Goal: Task Accomplishment & Management: Manage account settings

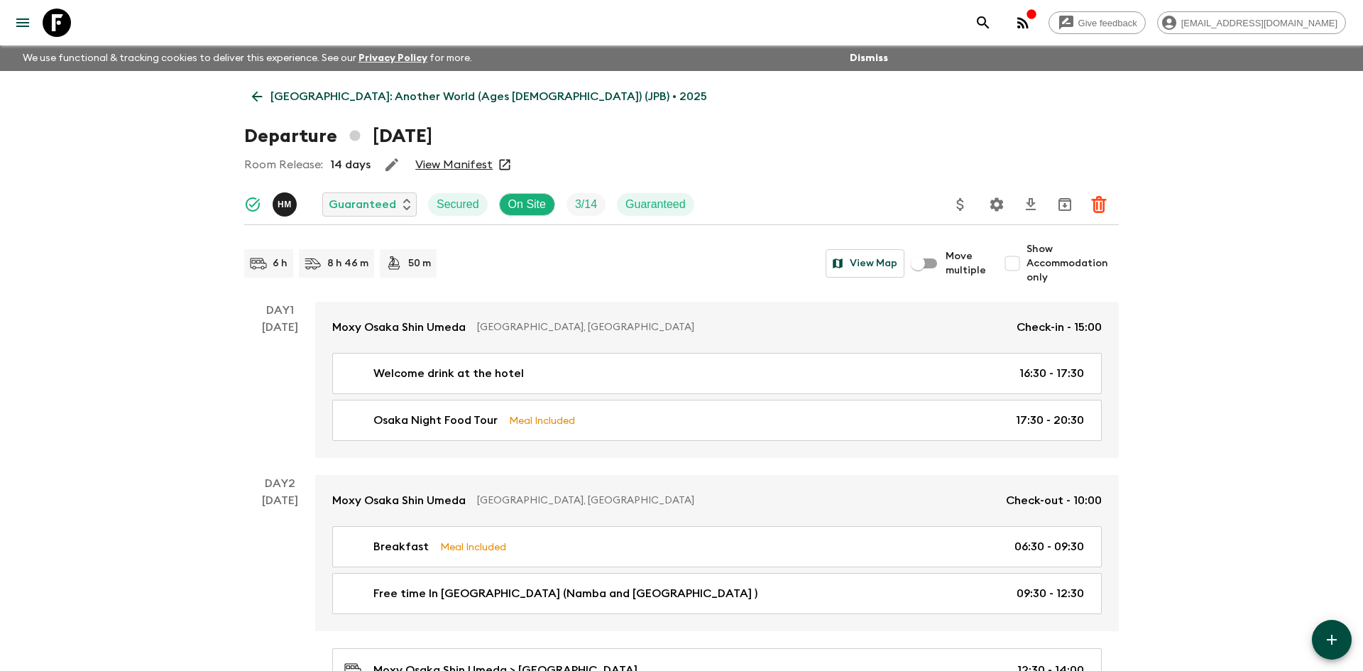
click at [298, 97] on p "[GEOGRAPHIC_DATA]: Another World (Ages [DEMOGRAPHIC_DATA]) (JPB) • 2025" at bounding box center [489, 96] width 437 height 17
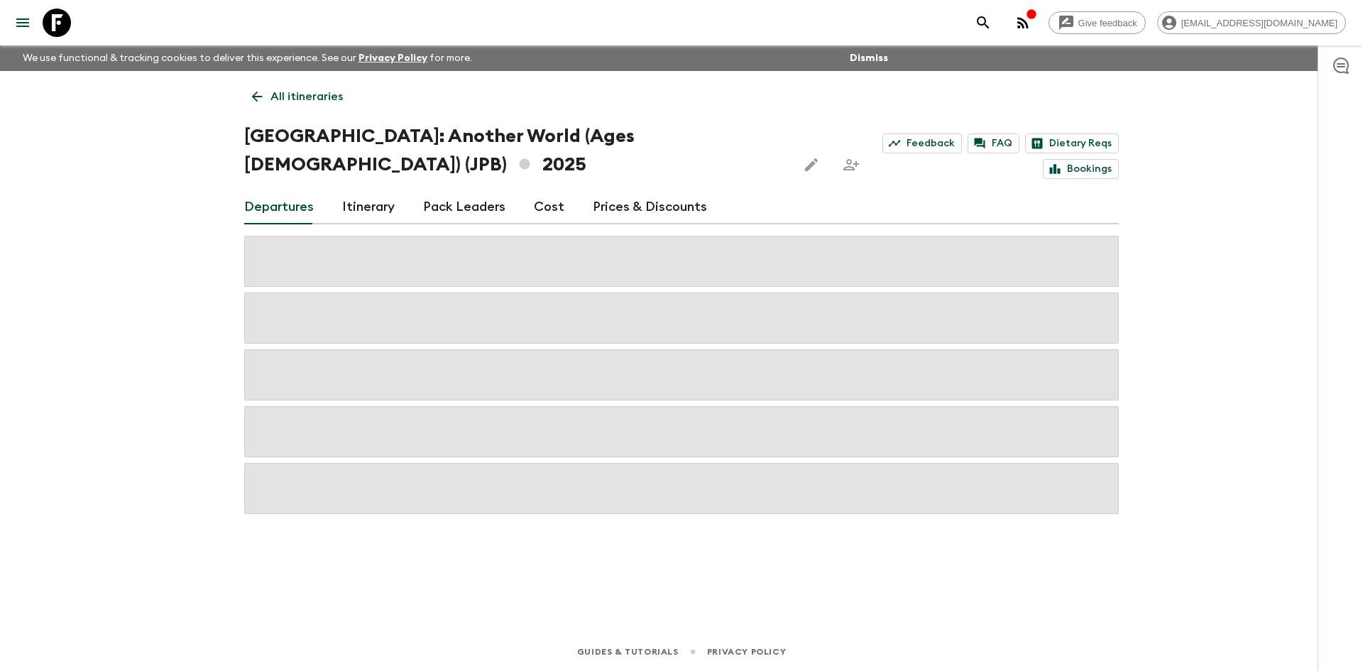
click at [298, 97] on p "All itineraries" at bounding box center [307, 96] width 72 height 17
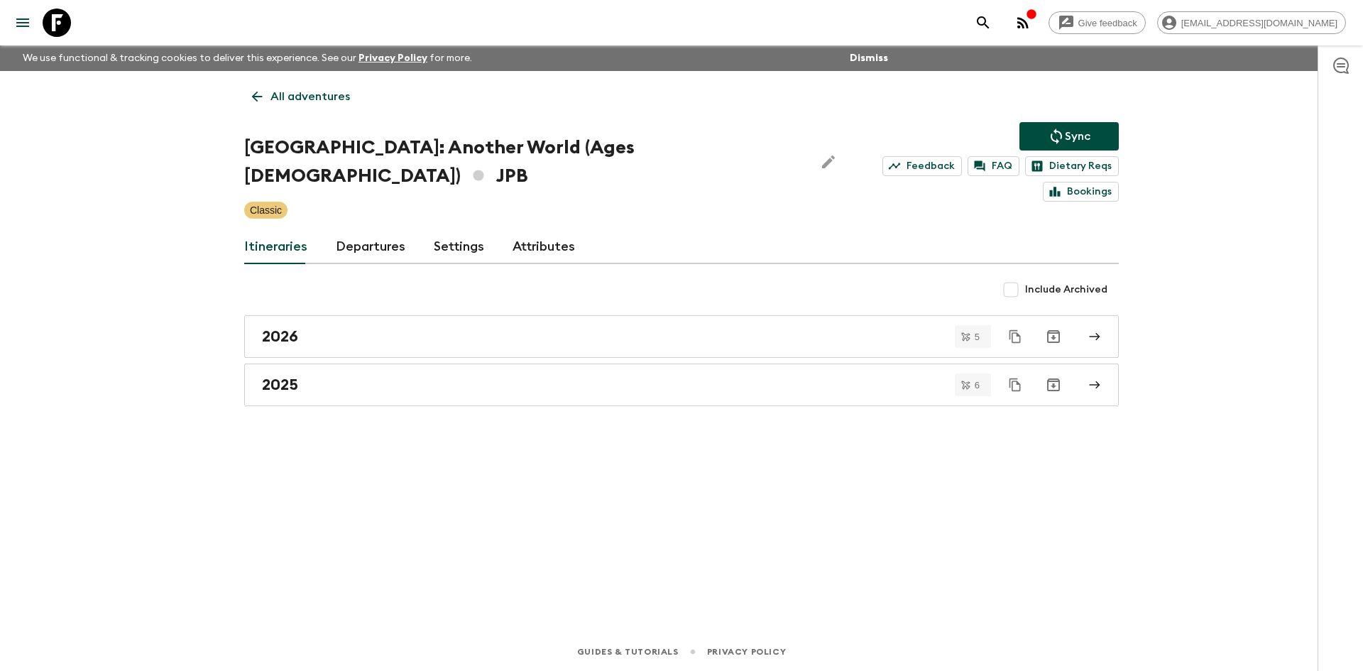
click at [315, 94] on p "All adventures" at bounding box center [311, 96] width 80 height 17
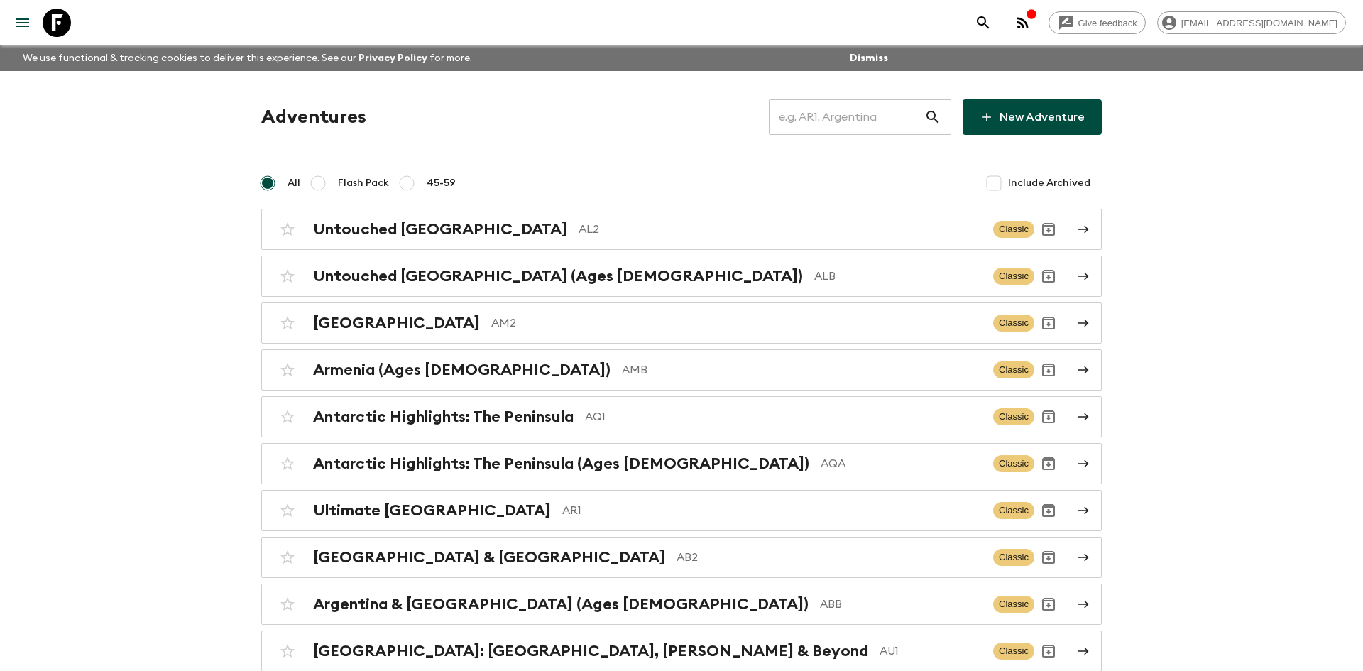
click at [817, 116] on input "text" at bounding box center [847, 117] width 156 height 40
type input "za1"
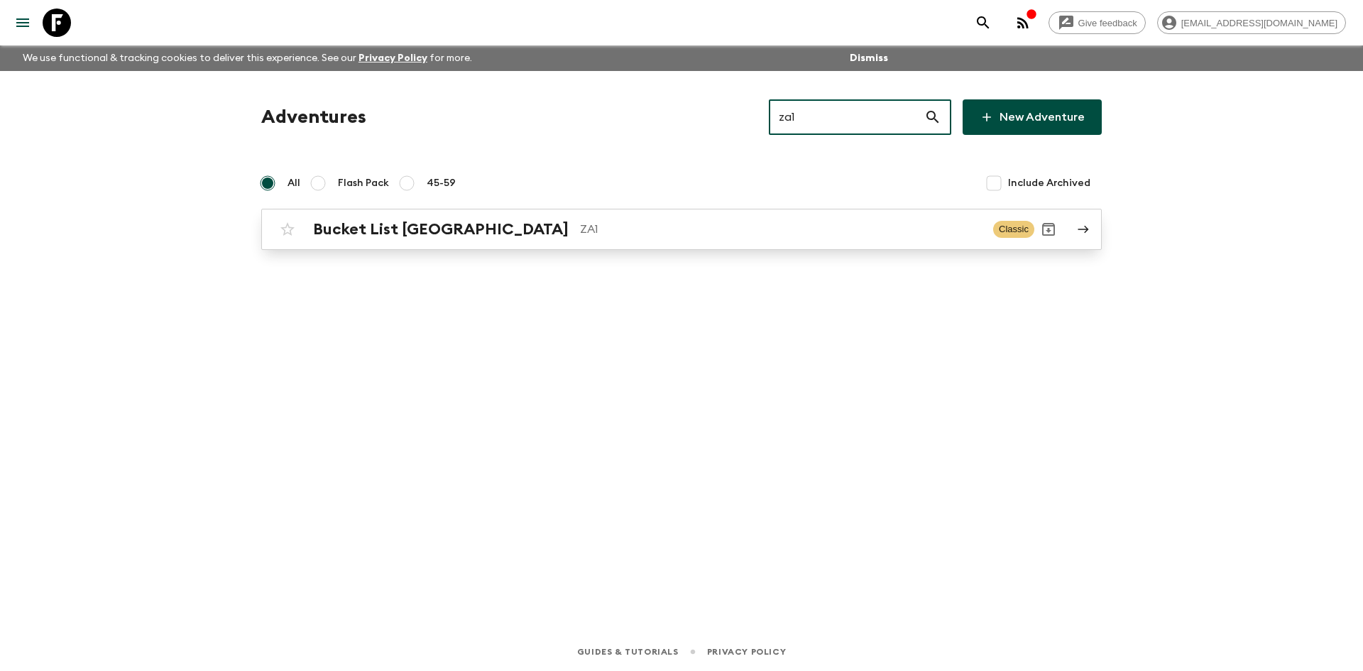
click at [677, 239] on div "Bucket List [GEOGRAPHIC_DATA] ZA1 Classic" at bounding box center [653, 229] width 761 height 28
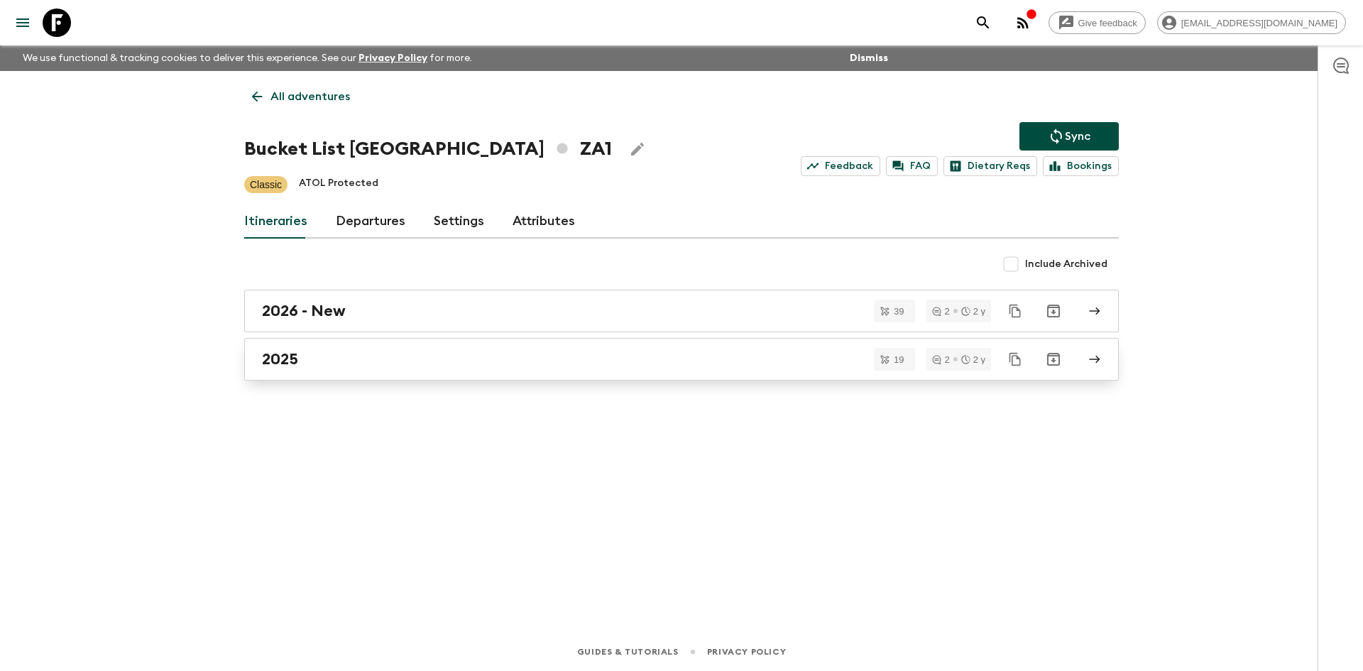
click at [349, 354] on div "2025" at bounding box center [668, 359] width 812 height 18
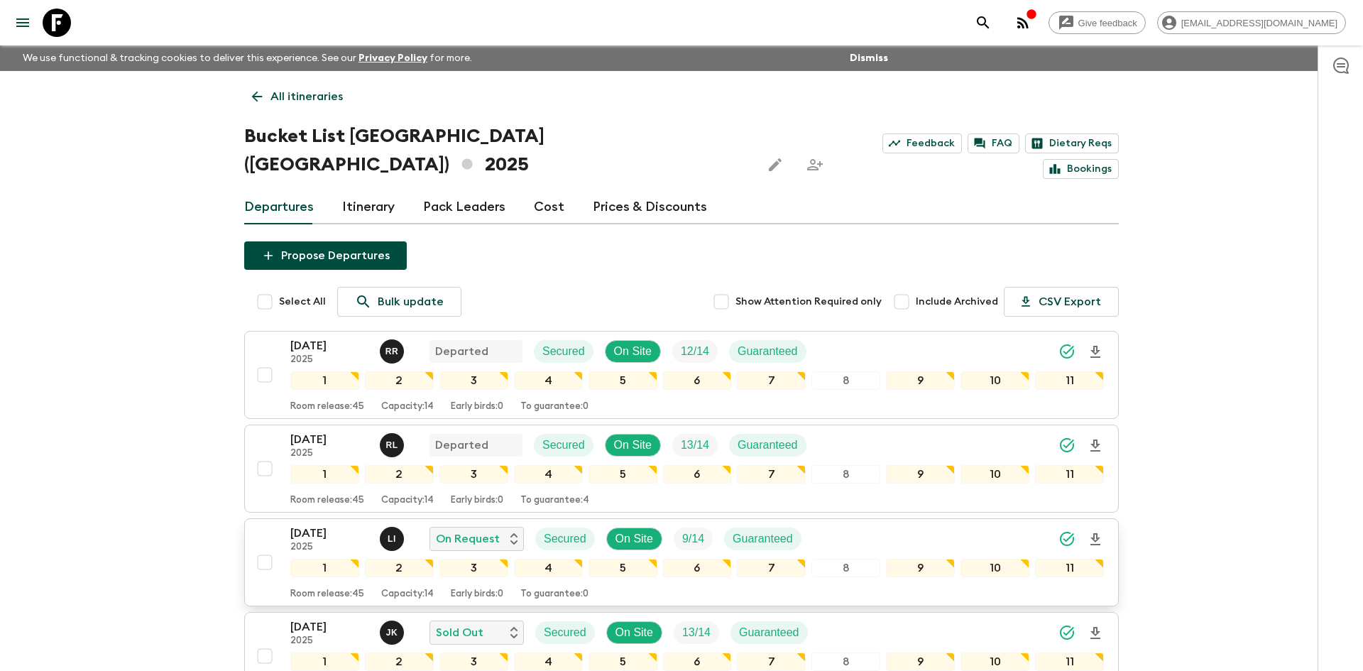
click at [853, 525] on div "[DATE] 2025 L I On Request Secured On Site 9 / 14 Guaranteed" at bounding box center [697, 539] width 814 height 28
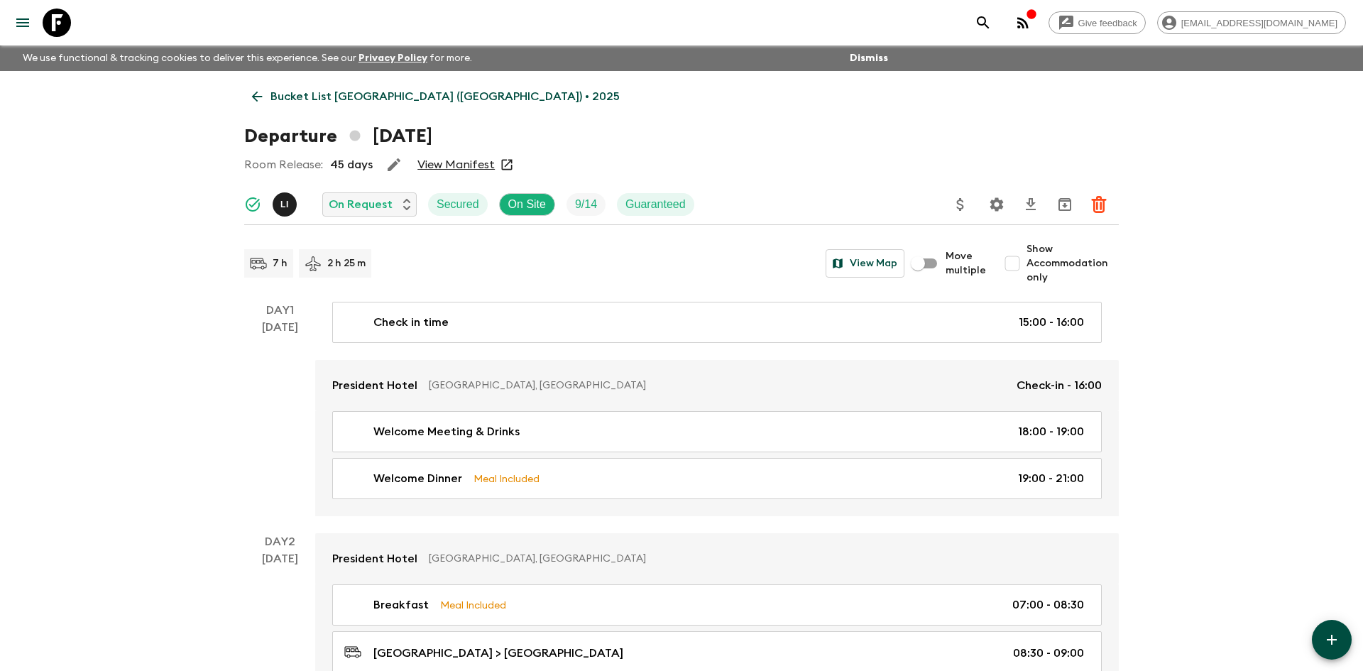
click at [994, 204] on icon "Settings" at bounding box center [997, 203] width 13 height 13
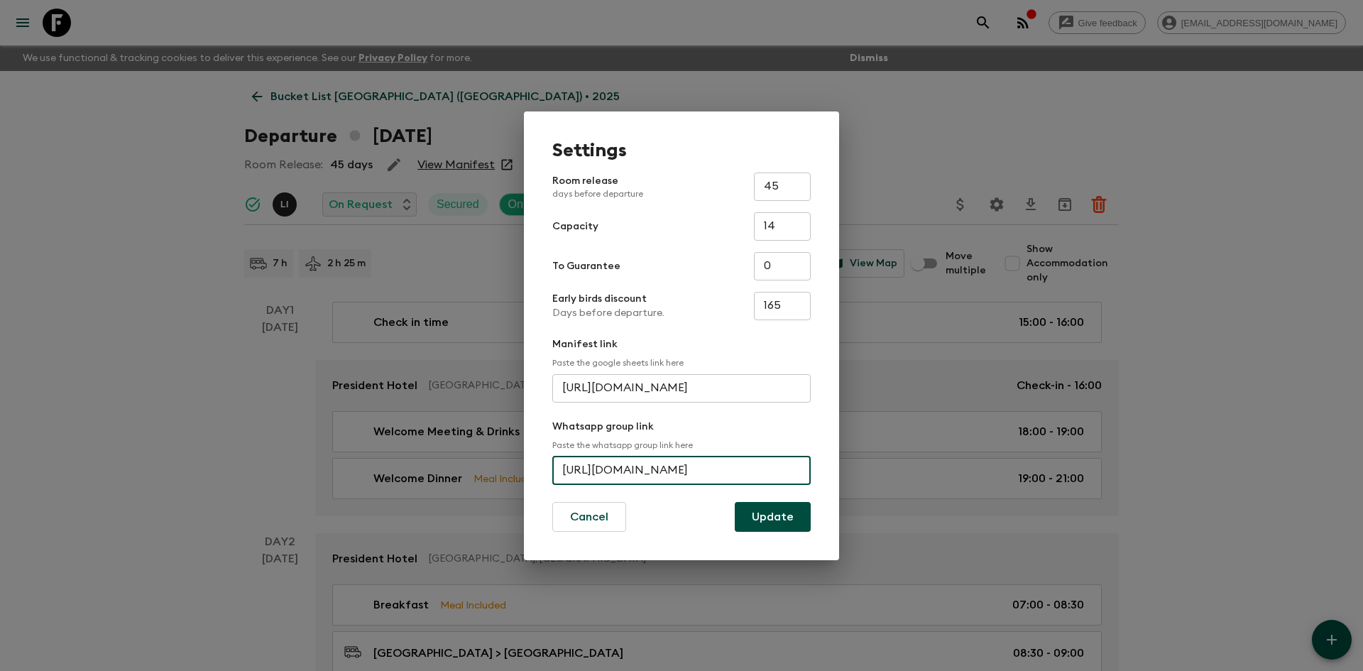
scroll to position [0, 62]
drag, startPoint x: 563, startPoint y: 472, endPoint x: 819, endPoint y: 479, distance: 255.8
click at [819, 479] on div "Settings Room release days before departure 45 ​ Capacity 14 ​ To Guarantee 0 ​…" at bounding box center [681, 335] width 315 height 449
paste input "[URL][DOMAIN_NAME]"
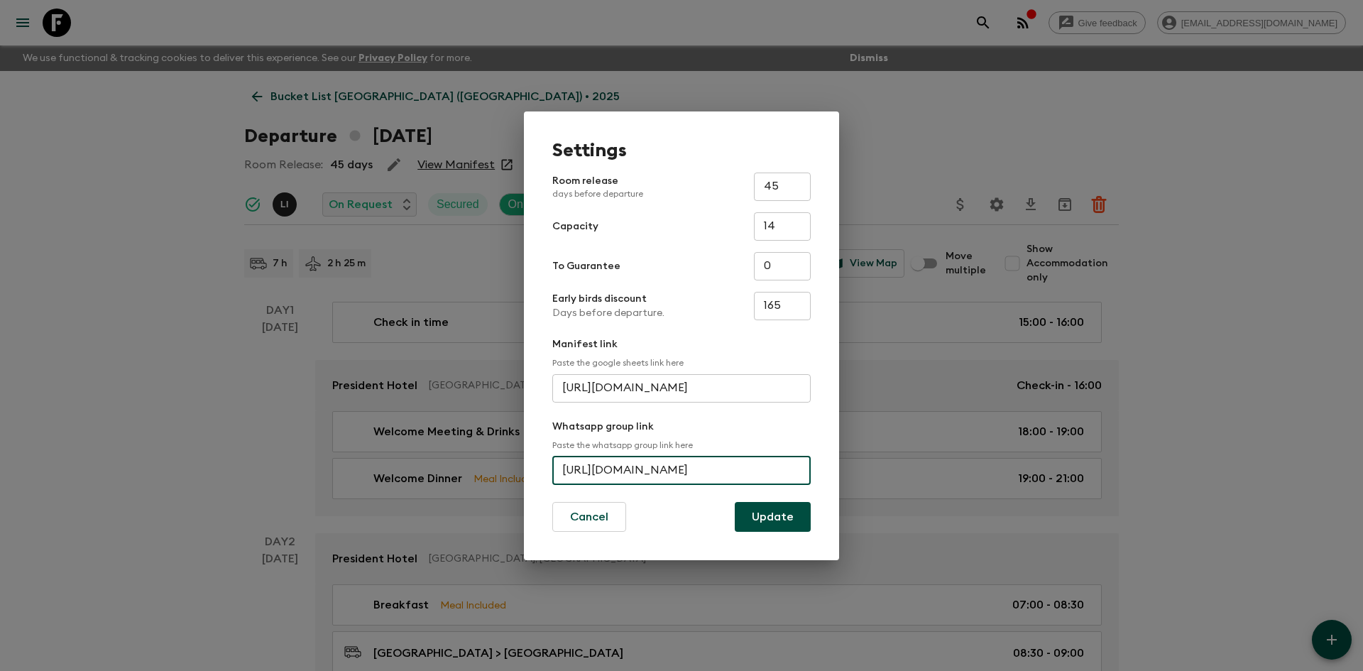
scroll to position [0, 55]
type input "[URL][DOMAIN_NAME]"
click at [765, 511] on button "Update" at bounding box center [773, 517] width 76 height 30
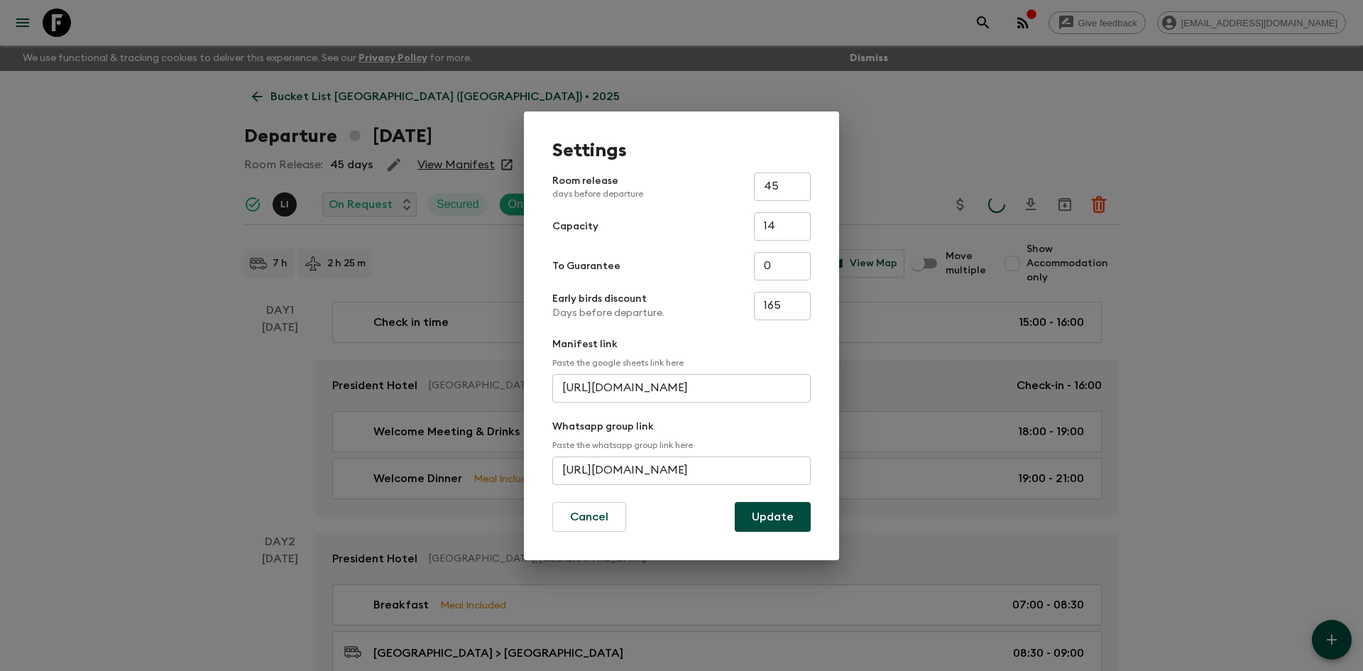
scroll to position [0, 0]
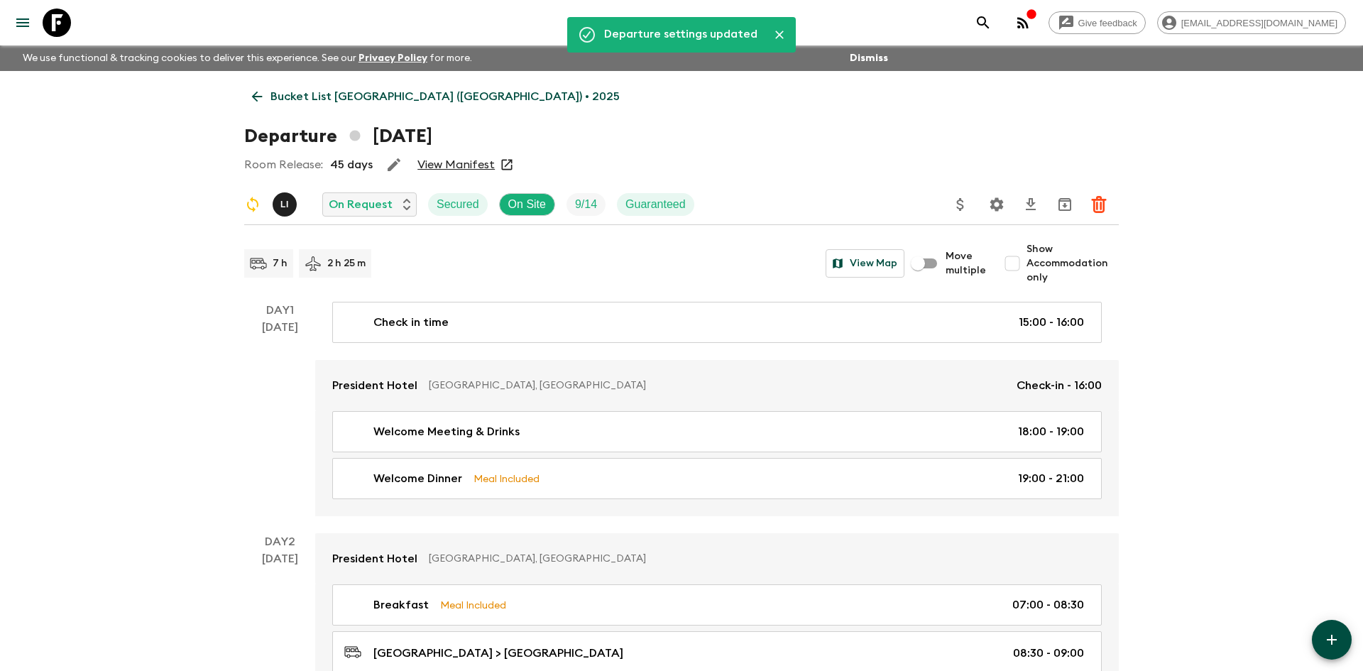
click at [363, 93] on p "Bucket List [GEOGRAPHIC_DATA] ([GEOGRAPHIC_DATA]) • 2025" at bounding box center [445, 96] width 349 height 17
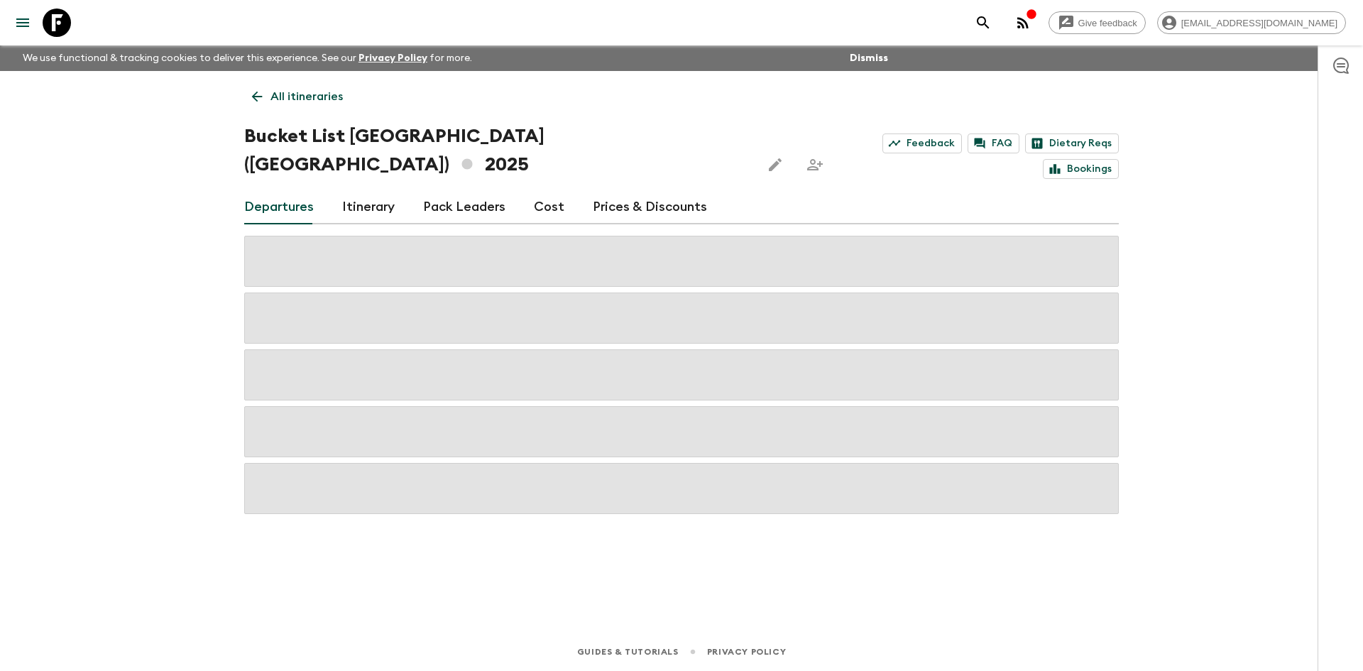
click at [311, 98] on p "All itineraries" at bounding box center [307, 96] width 72 height 17
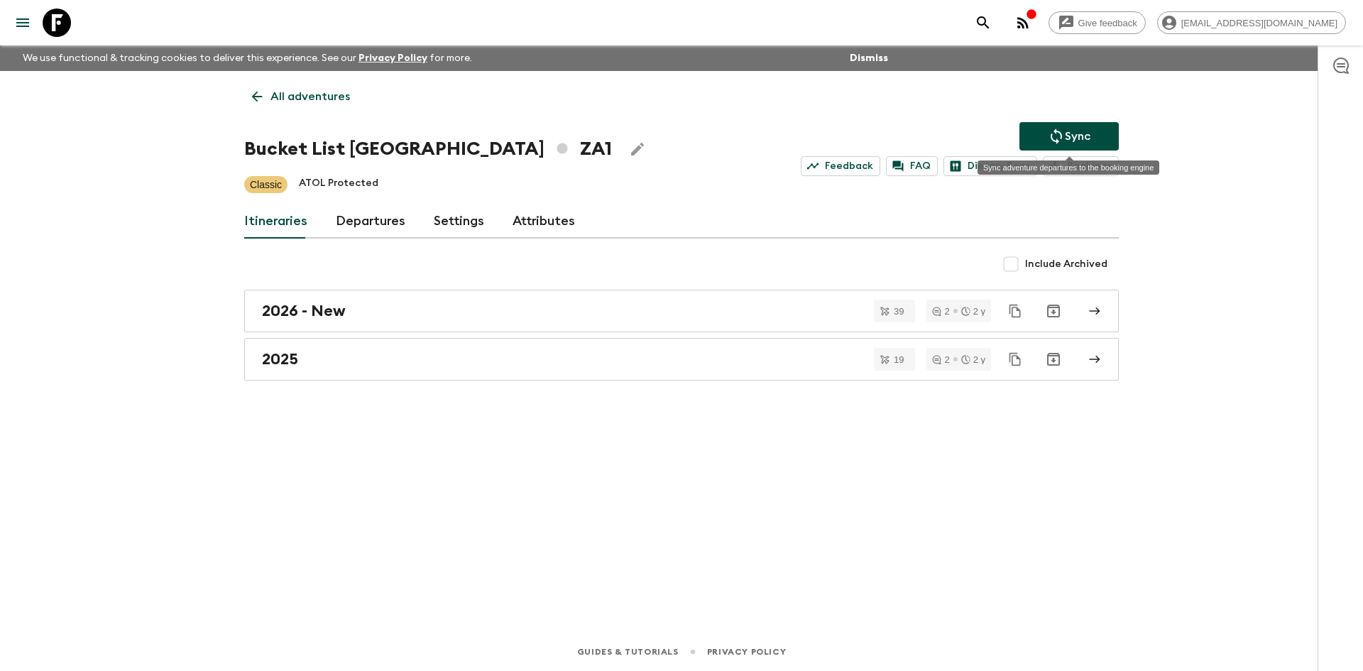
click at [1084, 136] on p "Sync" at bounding box center [1078, 136] width 26 height 17
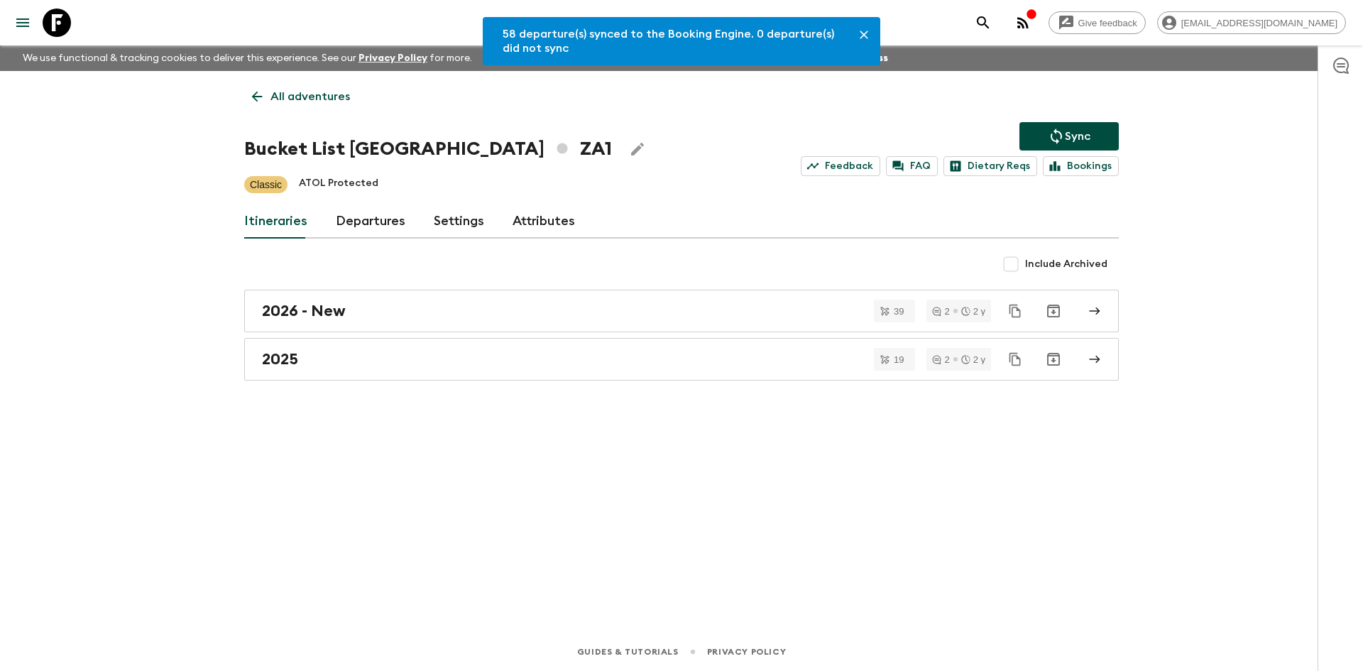
click at [303, 99] on p "All adventures" at bounding box center [311, 96] width 80 height 17
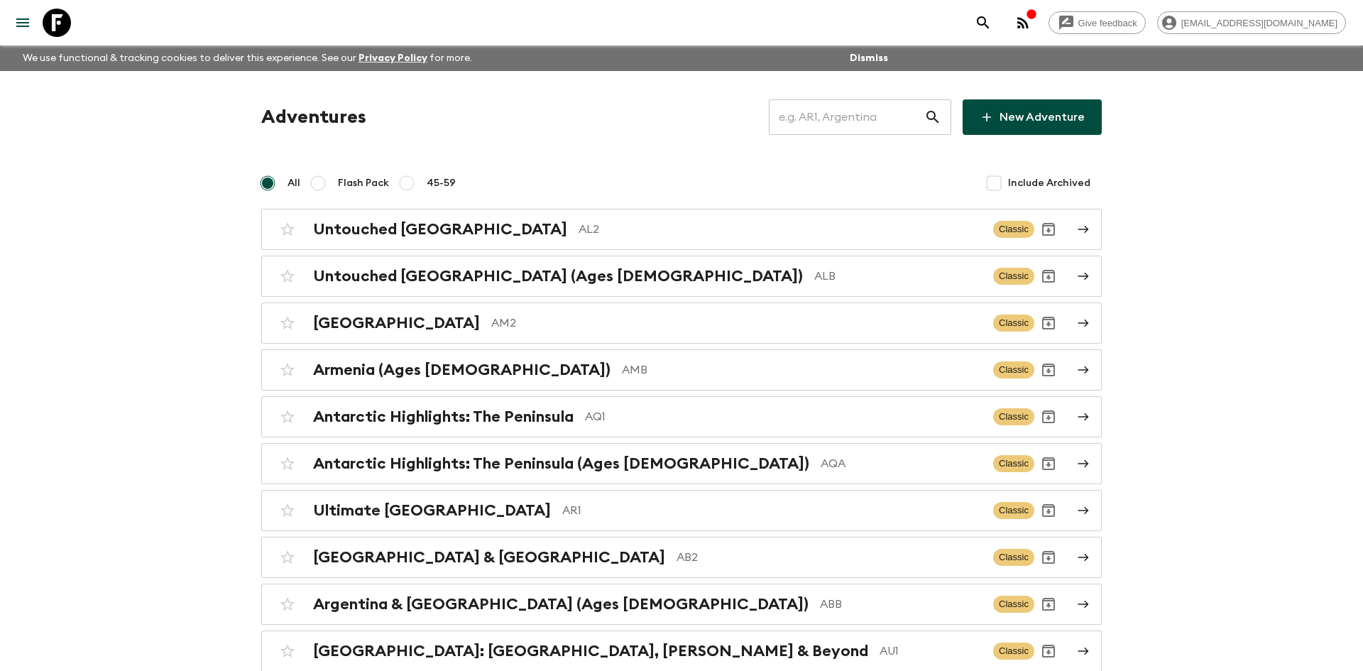
click at [815, 116] on input "text" at bounding box center [847, 117] width 156 height 40
type input "vc1"
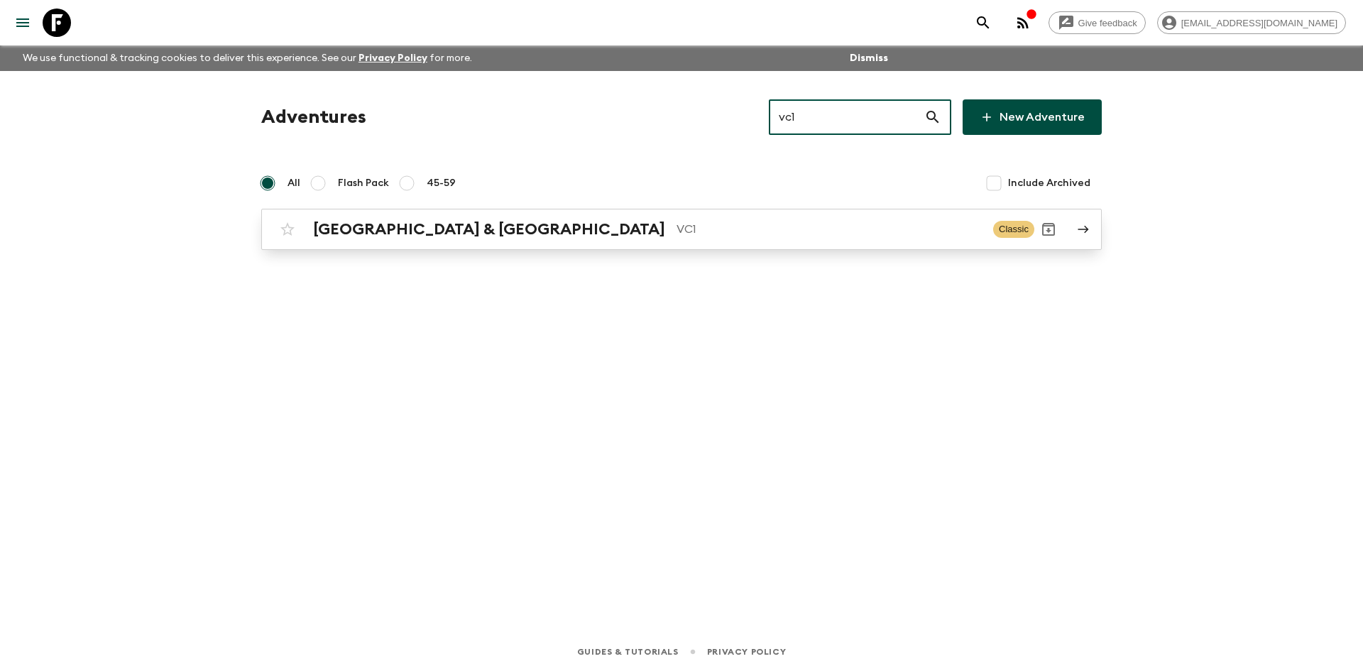
click at [482, 226] on div "Vietnam & Cambodia VC1" at bounding box center [647, 229] width 669 height 18
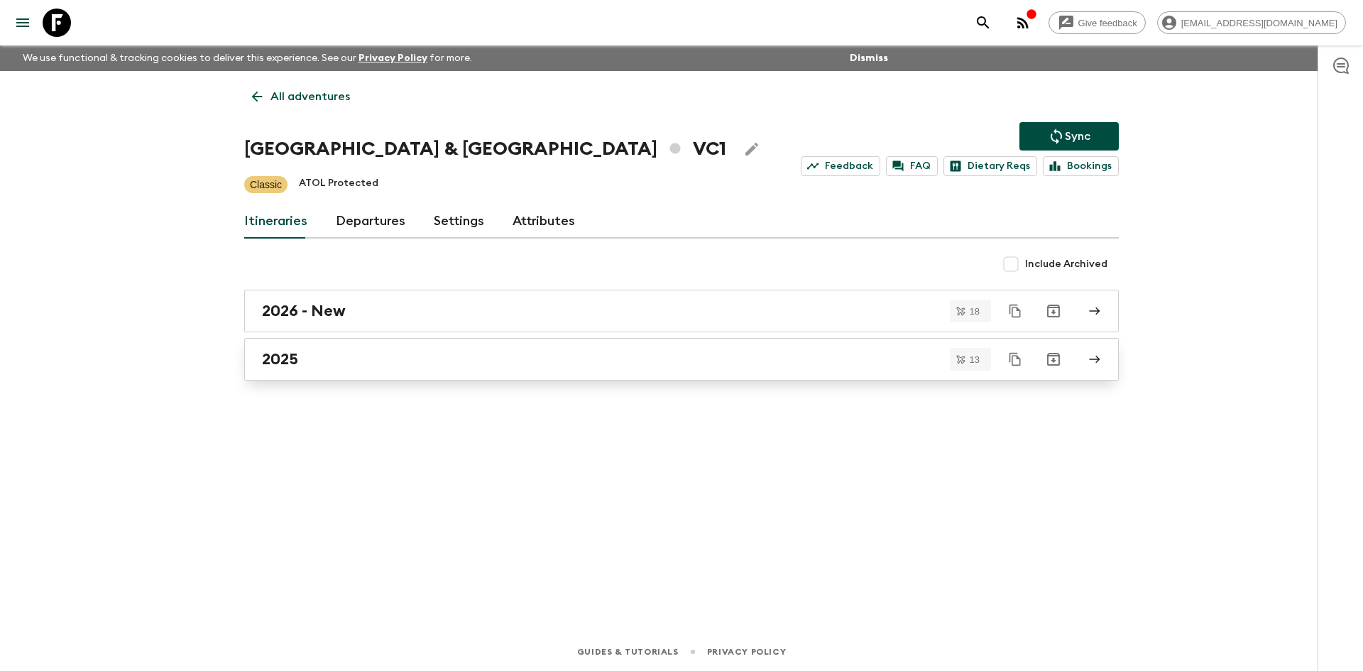
click at [295, 362] on h2 "2025" at bounding box center [280, 359] width 36 height 18
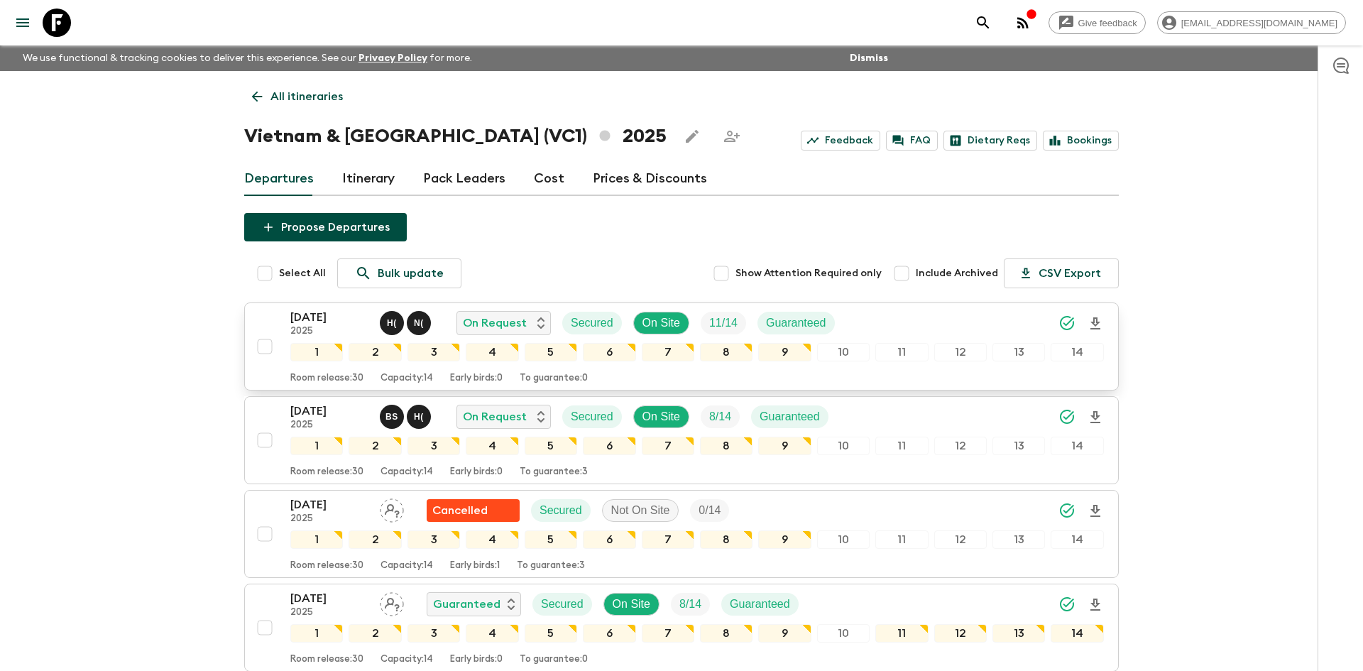
click at [908, 317] on div "[DATE] 2025 H ( N ( On Request Secured On Site 11 / 14 Guaranteed" at bounding box center [697, 323] width 814 height 28
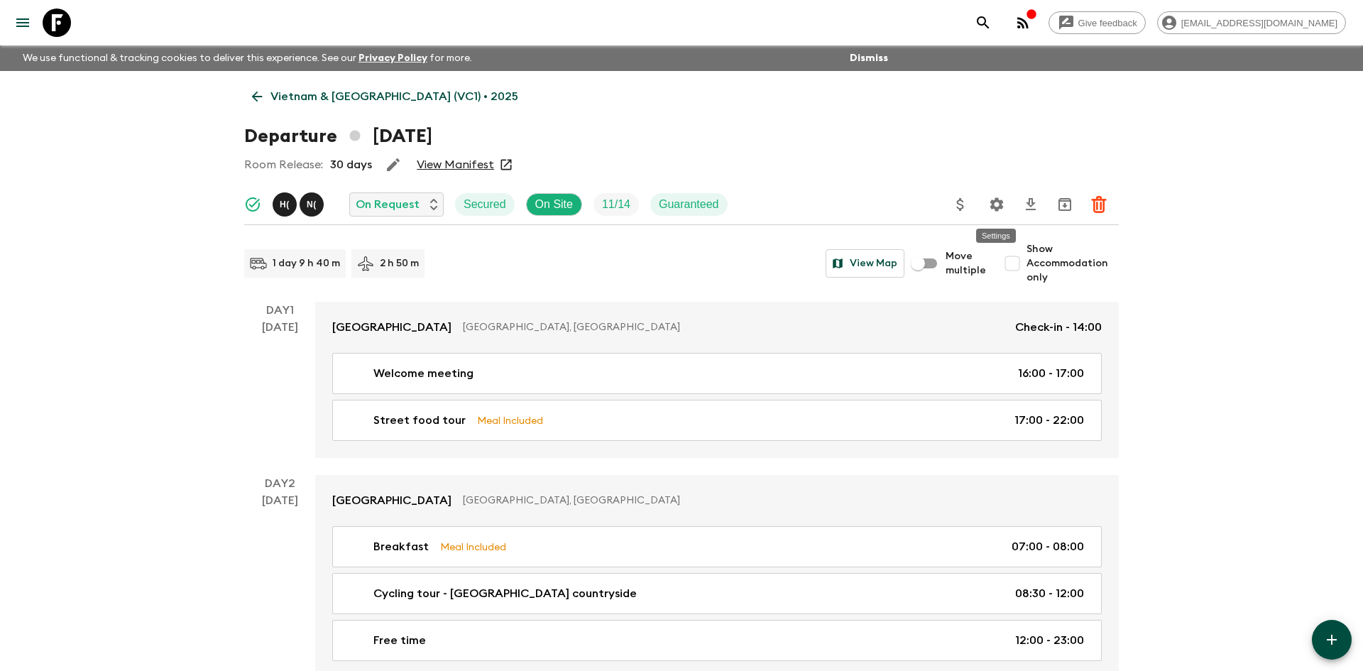
click at [996, 211] on icon "Settings" at bounding box center [997, 203] width 13 height 13
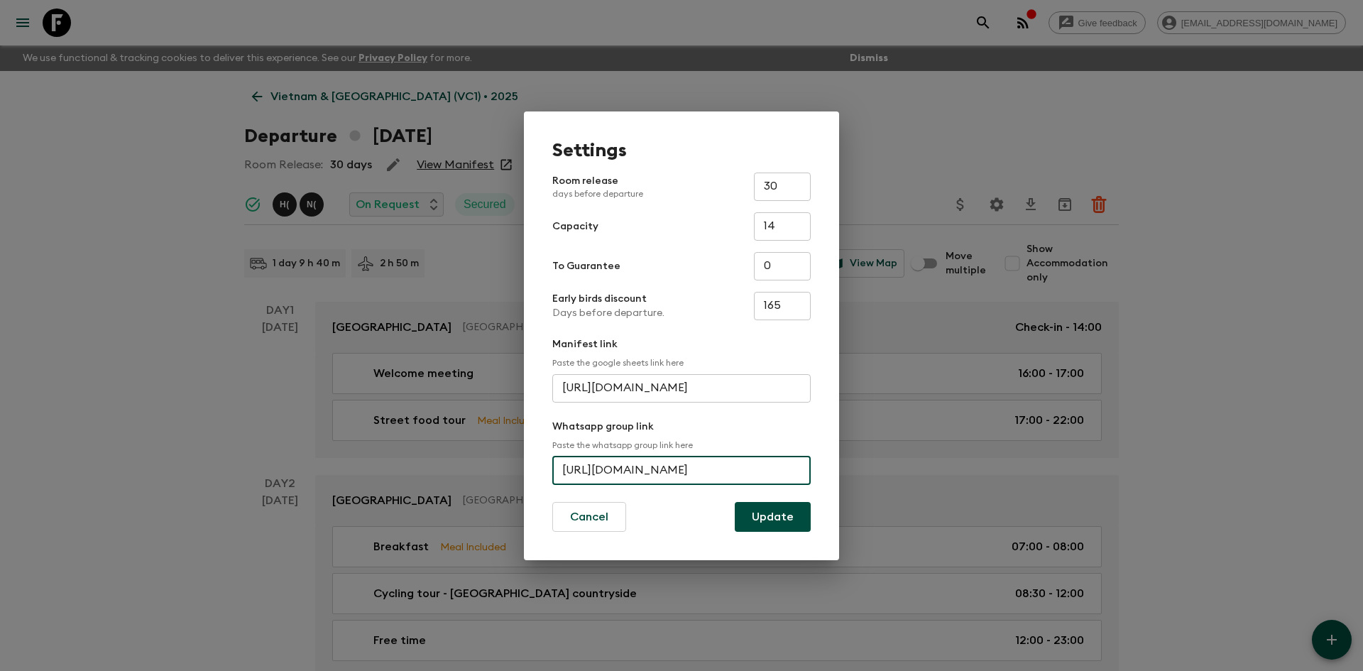
scroll to position [0, 72]
drag, startPoint x: 563, startPoint y: 470, endPoint x: 822, endPoint y: 489, distance: 259.2
click at [822, 489] on div "Settings Room release days before departure 30 ​ Capacity 14 ​ To Guarantee 0 ​…" at bounding box center [681, 335] width 315 height 449
paste input "[URL][DOMAIN_NAME]"
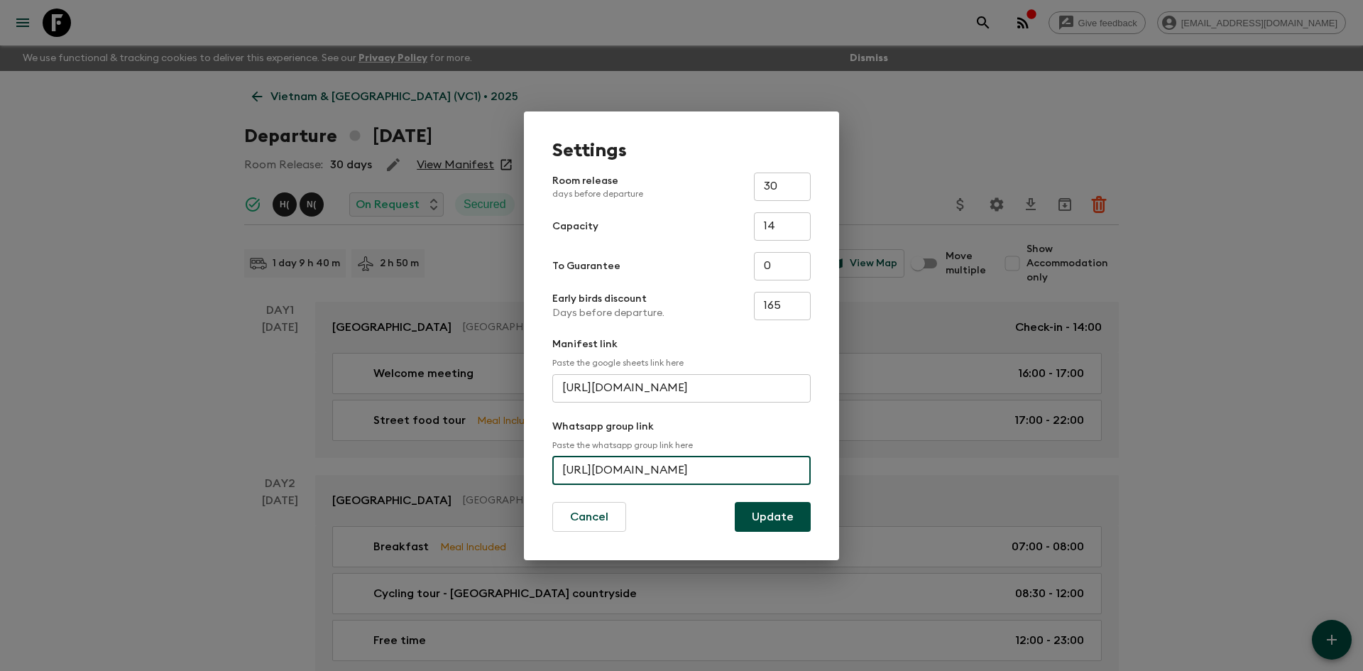
scroll to position [0, 64]
type input "[URL][DOMAIN_NAME]"
click at [759, 516] on button "Update" at bounding box center [773, 517] width 76 height 30
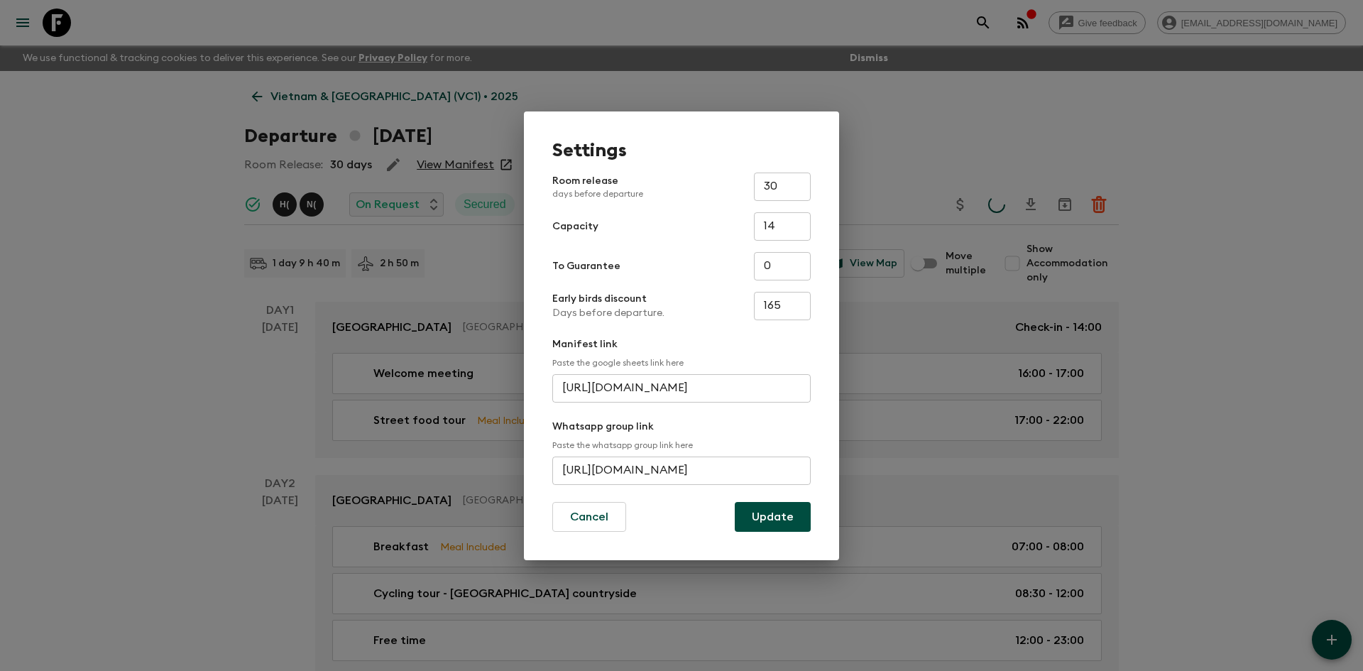
scroll to position [0, 0]
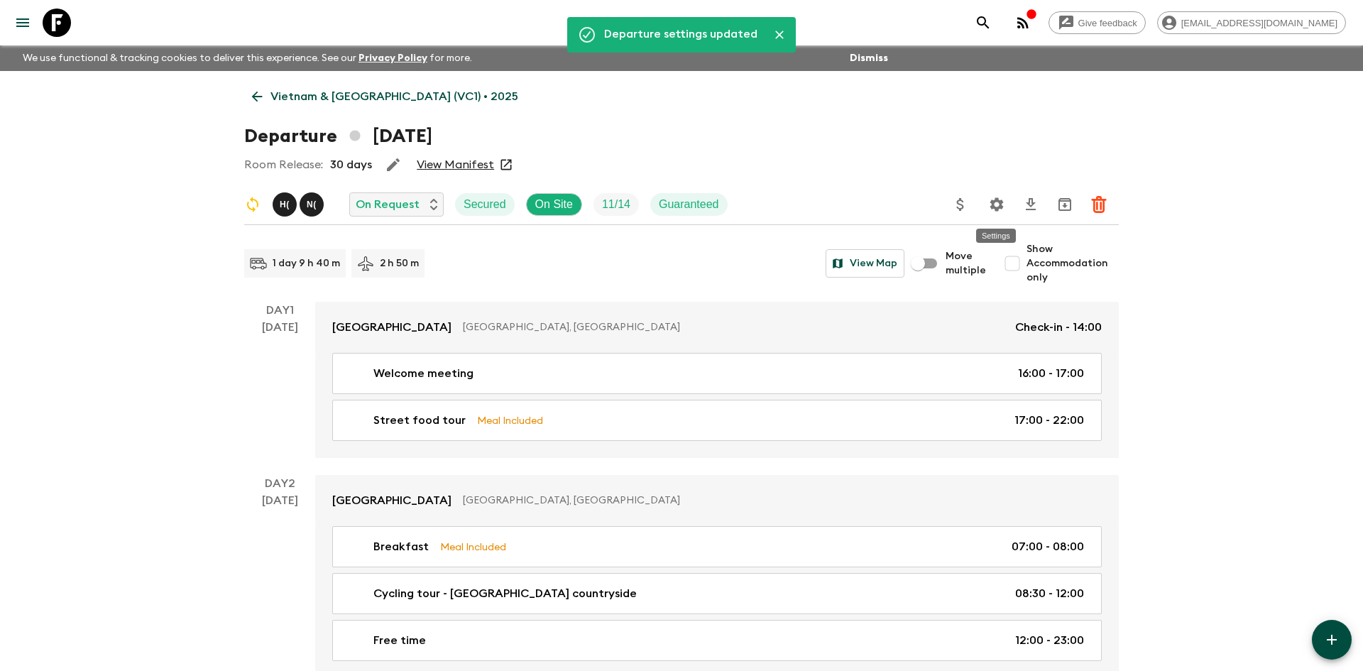
click at [989, 204] on icon "Settings" at bounding box center [997, 204] width 17 height 17
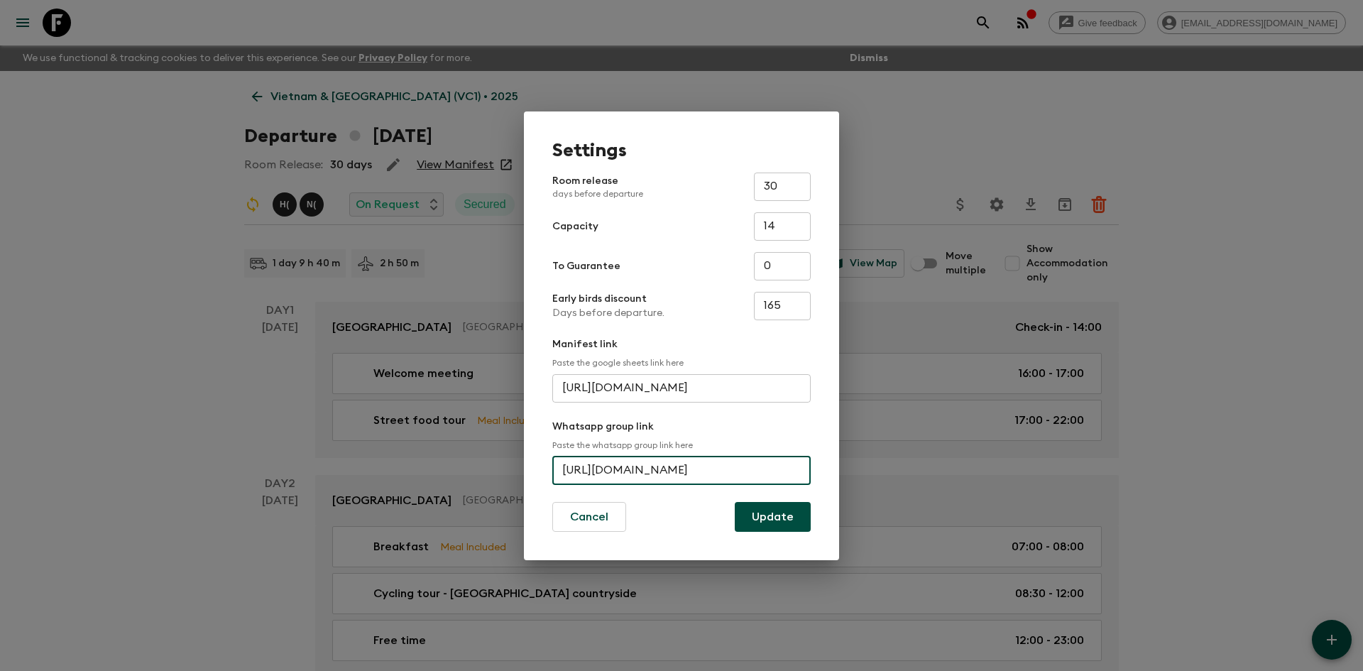
scroll to position [0, 65]
drag, startPoint x: 562, startPoint y: 468, endPoint x: 822, endPoint y: 469, distance: 260.6
click at [822, 469] on div "Settings Room release days before departure 30 ​ Capacity 14 ​ To Guarantee 0 ​…" at bounding box center [681, 335] width 315 height 449
paste input "[URL][DOMAIN_NAME]"
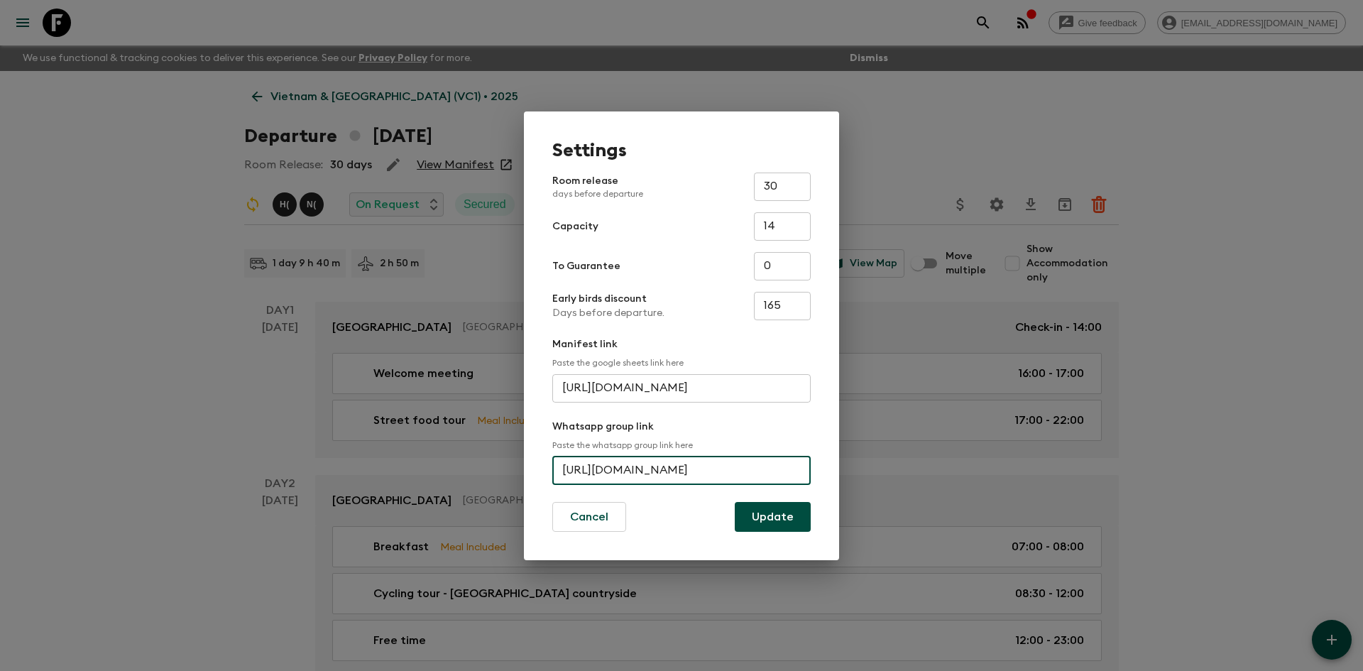
scroll to position [0, 53]
type input "[URL][DOMAIN_NAME]"
click at [776, 511] on button "Update" at bounding box center [773, 517] width 76 height 30
